Goal: Information Seeking & Learning: Understand process/instructions

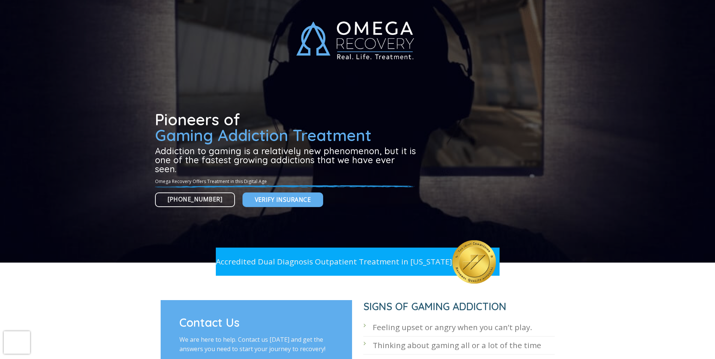
click at [566, 245] on div at bounding box center [357, 131] width 715 height 263
click at [637, 296] on div at bounding box center [357, 287] width 715 height 26
click at [604, 243] on div at bounding box center [357, 131] width 715 height 263
click at [649, 250] on div at bounding box center [357, 131] width 715 height 263
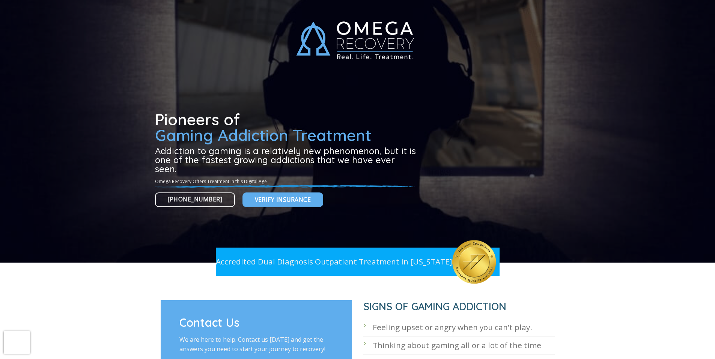
click at [600, 214] on div at bounding box center [357, 131] width 715 height 263
click at [262, 206] on link "Verify Insurance" at bounding box center [282, 200] width 81 height 15
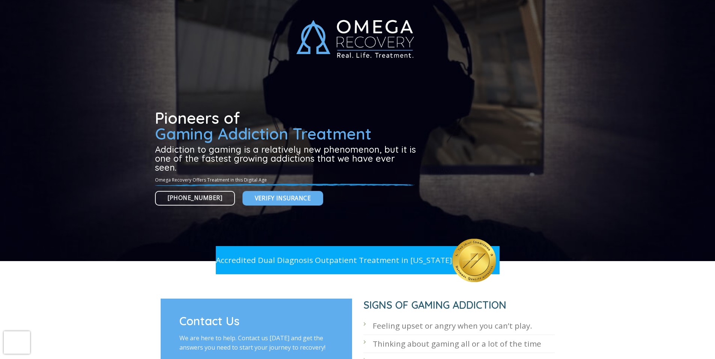
click at [270, 191] on link "Verify Insurance" at bounding box center [282, 198] width 81 height 15
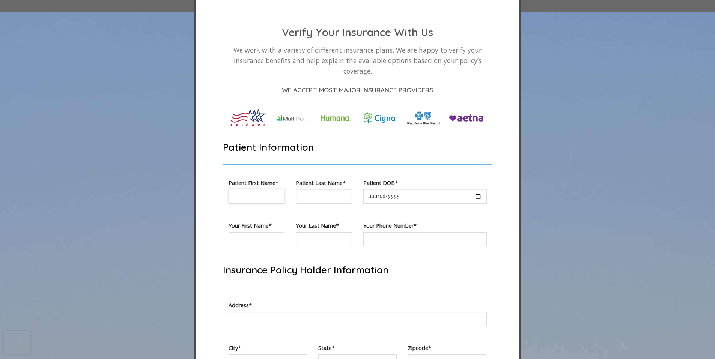
scroll to position [1653, 0]
